Goal: Obtain resource: Obtain resource

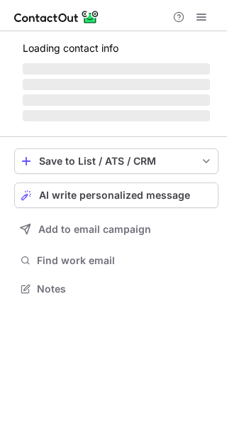
scroll to position [275, 227]
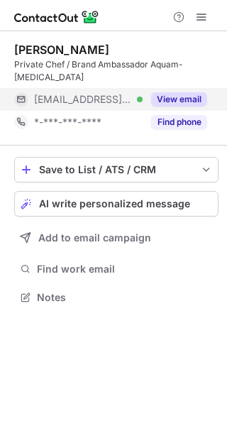
click at [181, 92] on button "View email" at bounding box center [179, 99] width 56 height 14
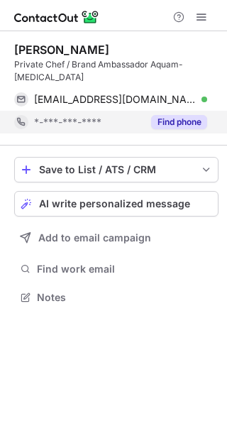
click at [180, 115] on button "Find phone" at bounding box center [179, 122] width 56 height 14
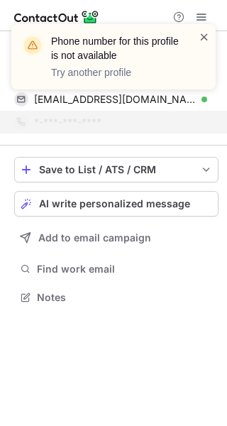
click at [202, 36] on span at bounding box center [204, 37] width 11 height 14
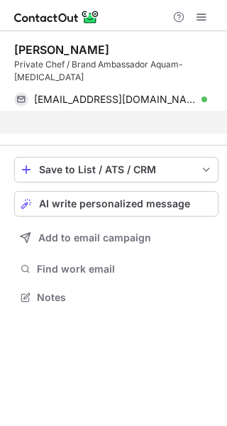
scroll to position [252, 227]
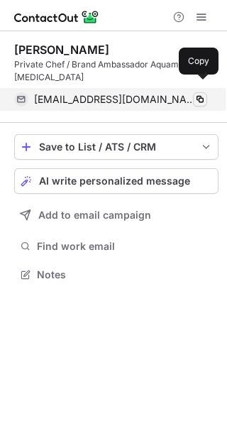
click at [197, 94] on span at bounding box center [199, 99] width 11 height 11
